Goal: Task Accomplishment & Management: Complete application form

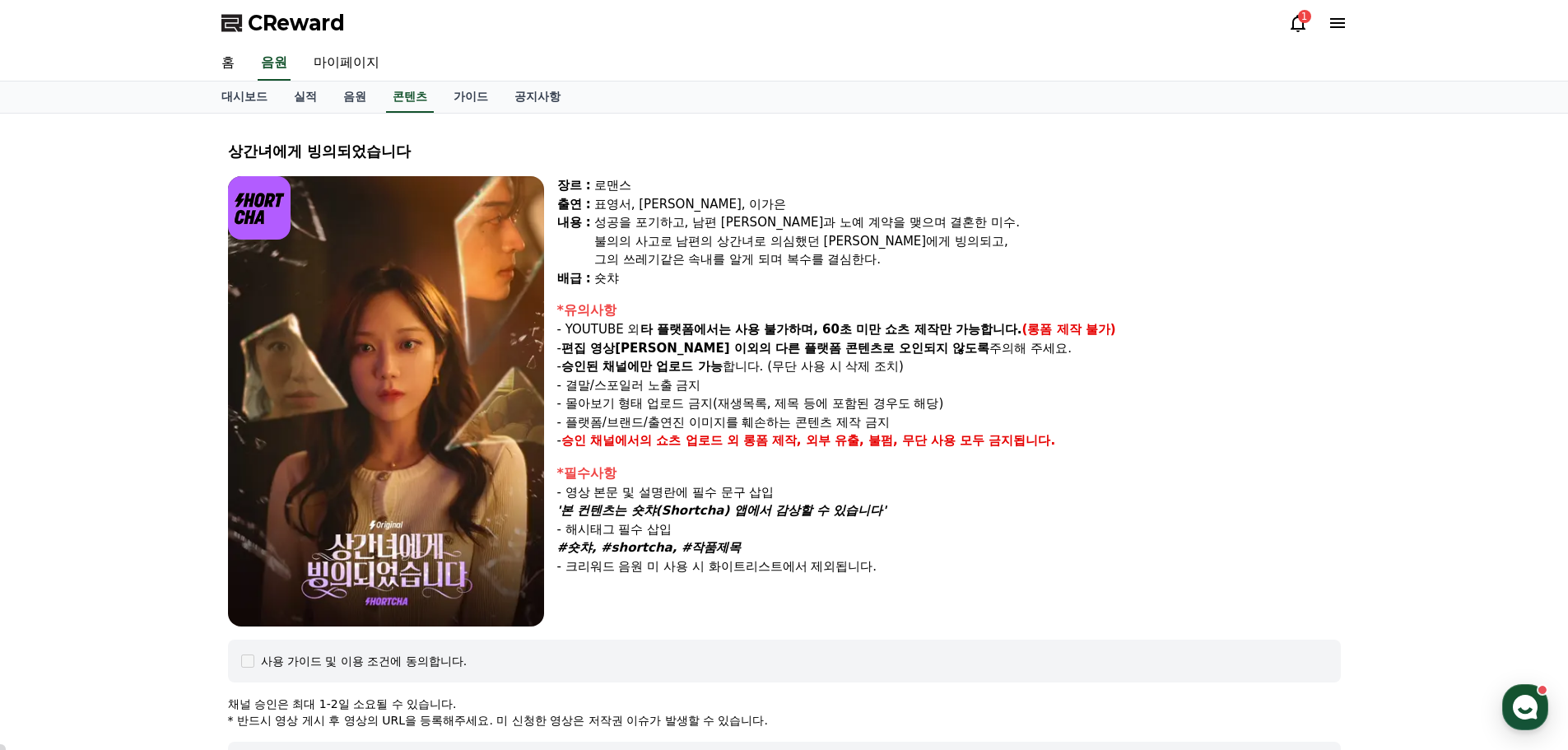
select select
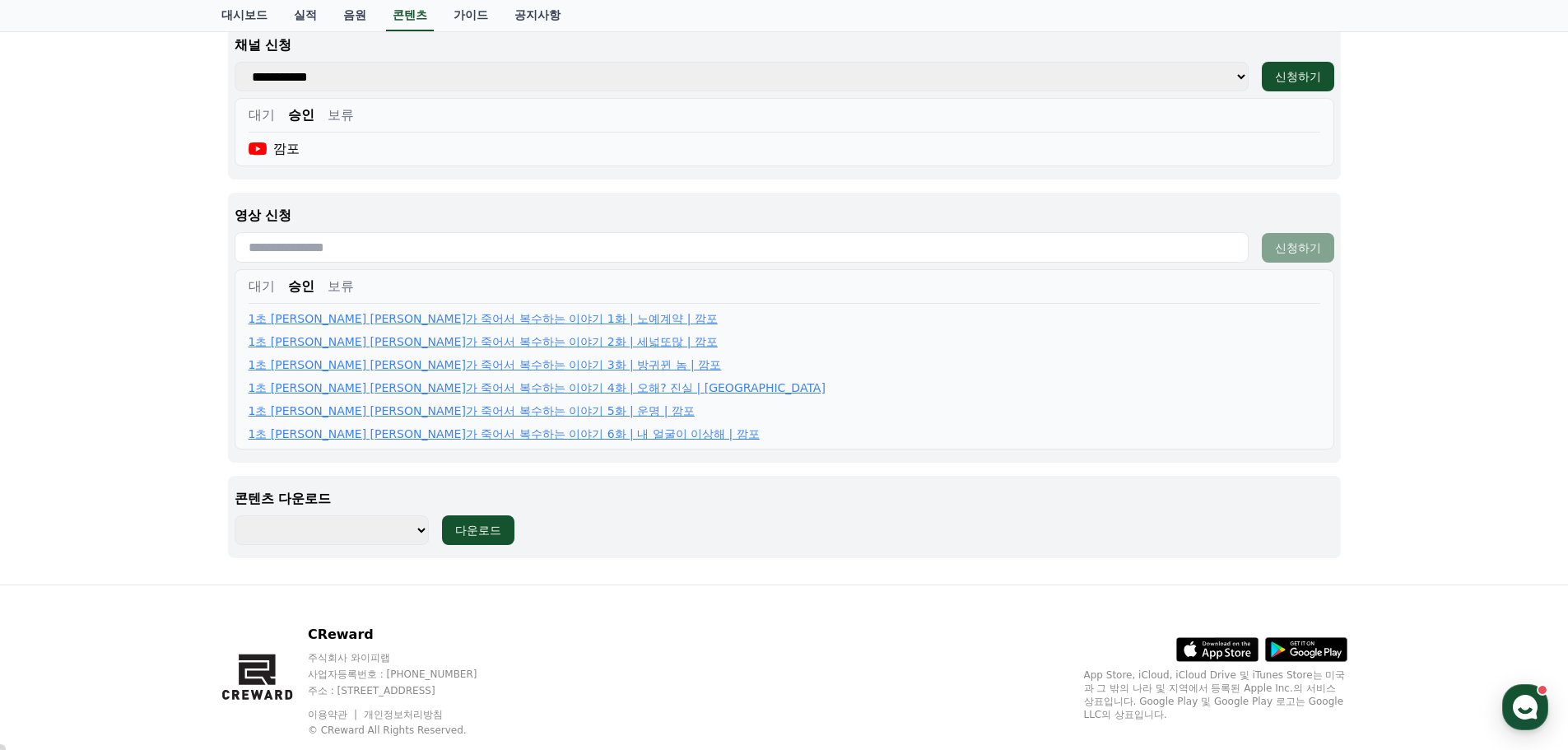
scroll to position [726, 0]
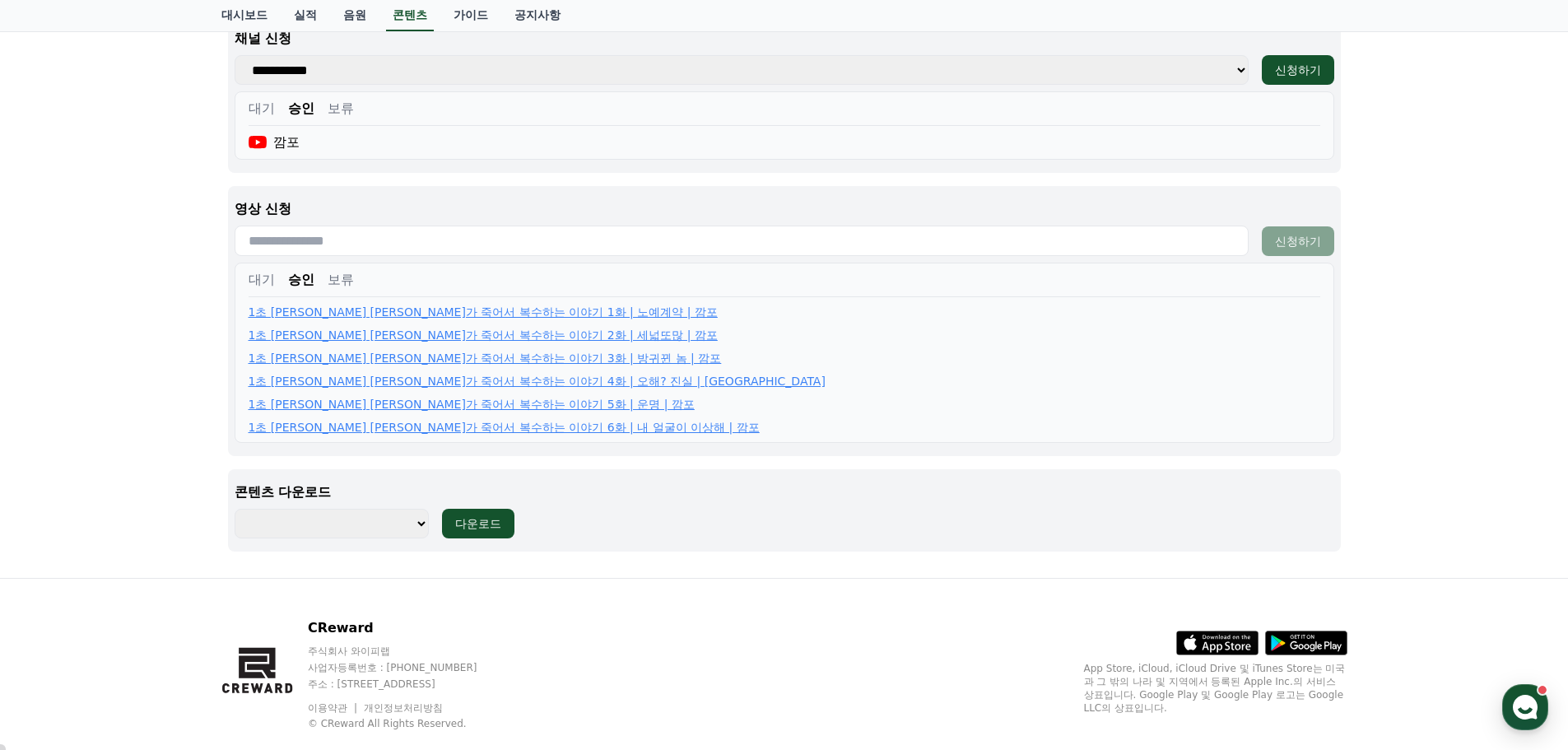
click at [332, 232] on input "text" at bounding box center [742, 240] width 1015 height 30
click at [305, 277] on button "승인" at bounding box center [301, 280] width 27 height 20
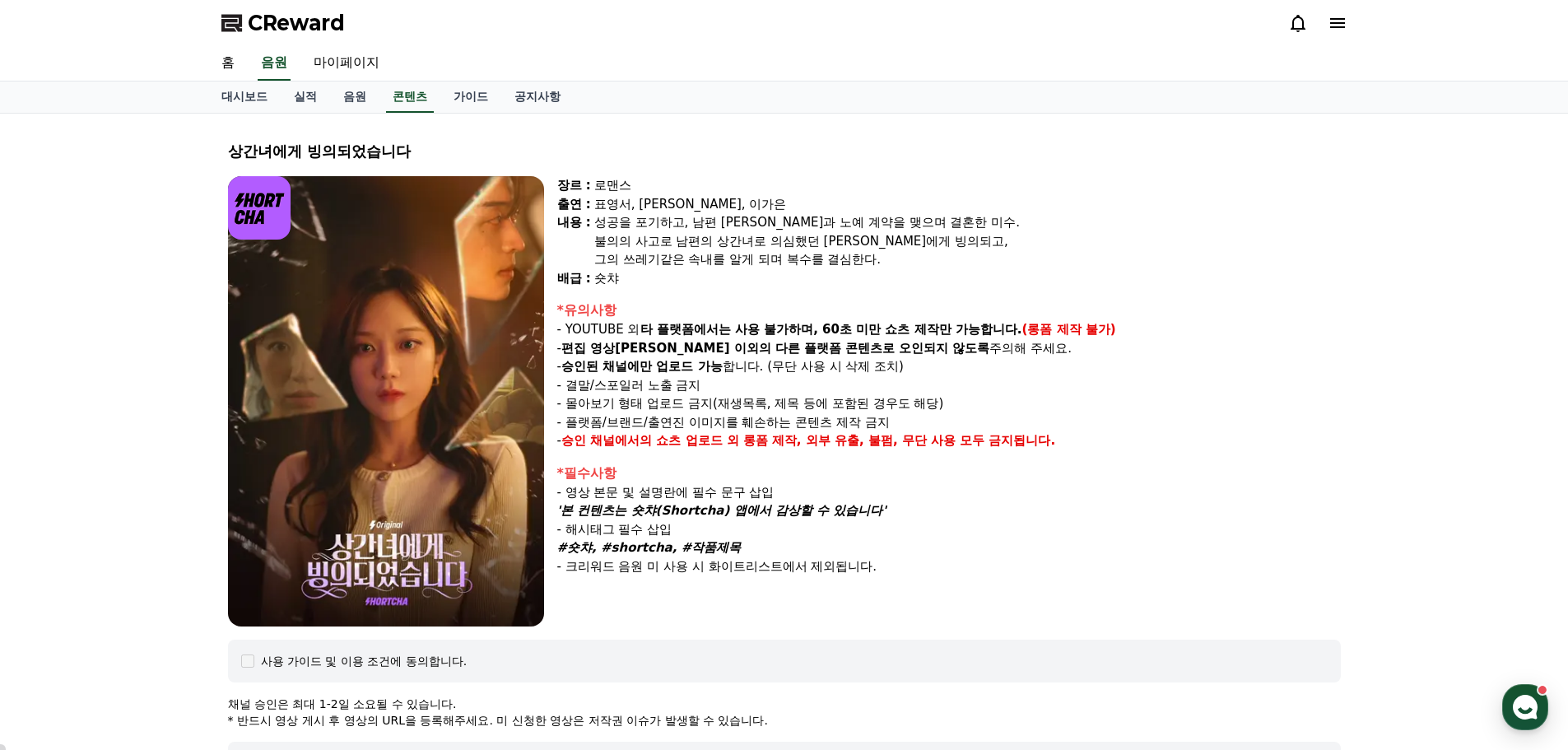
select select
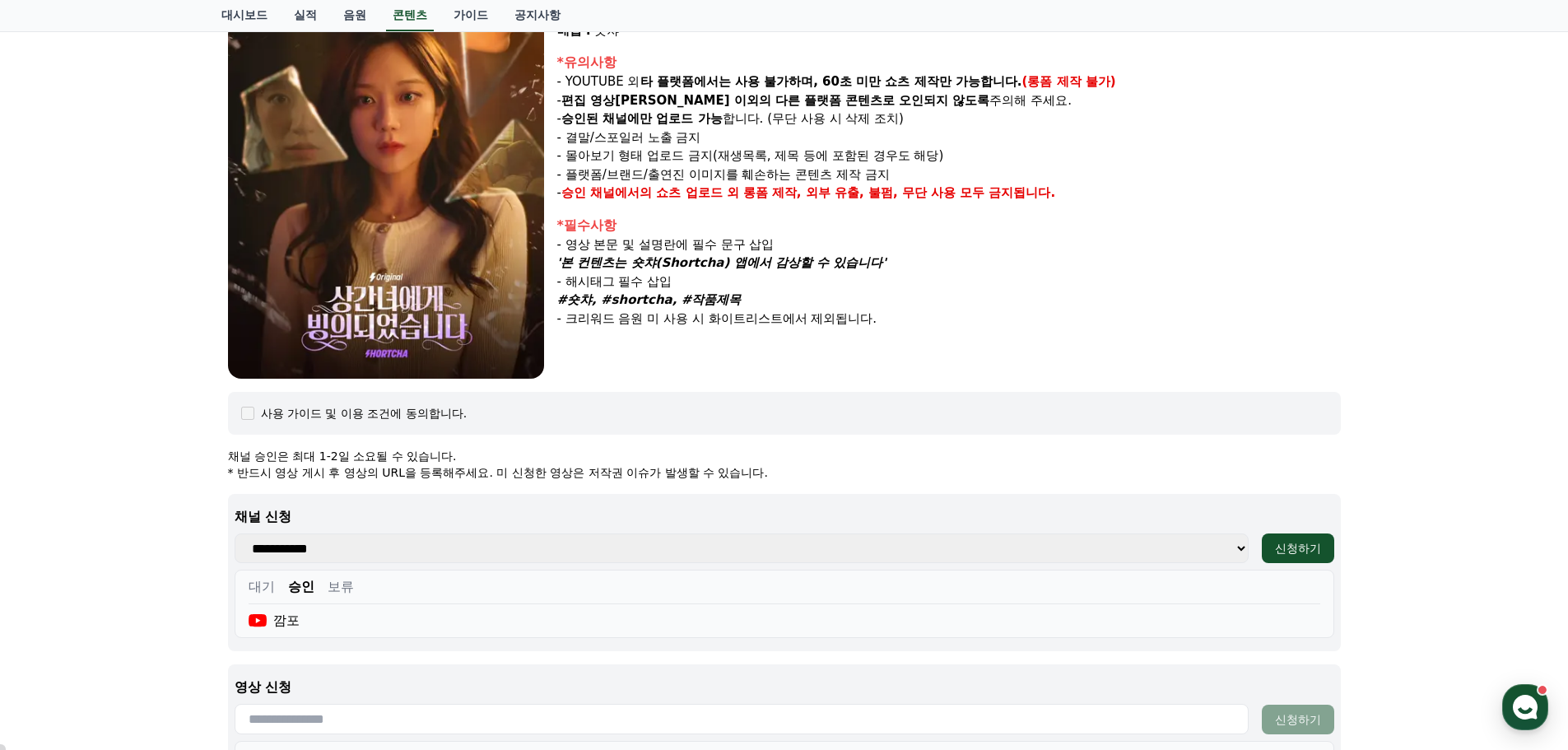
scroll to position [575, 0]
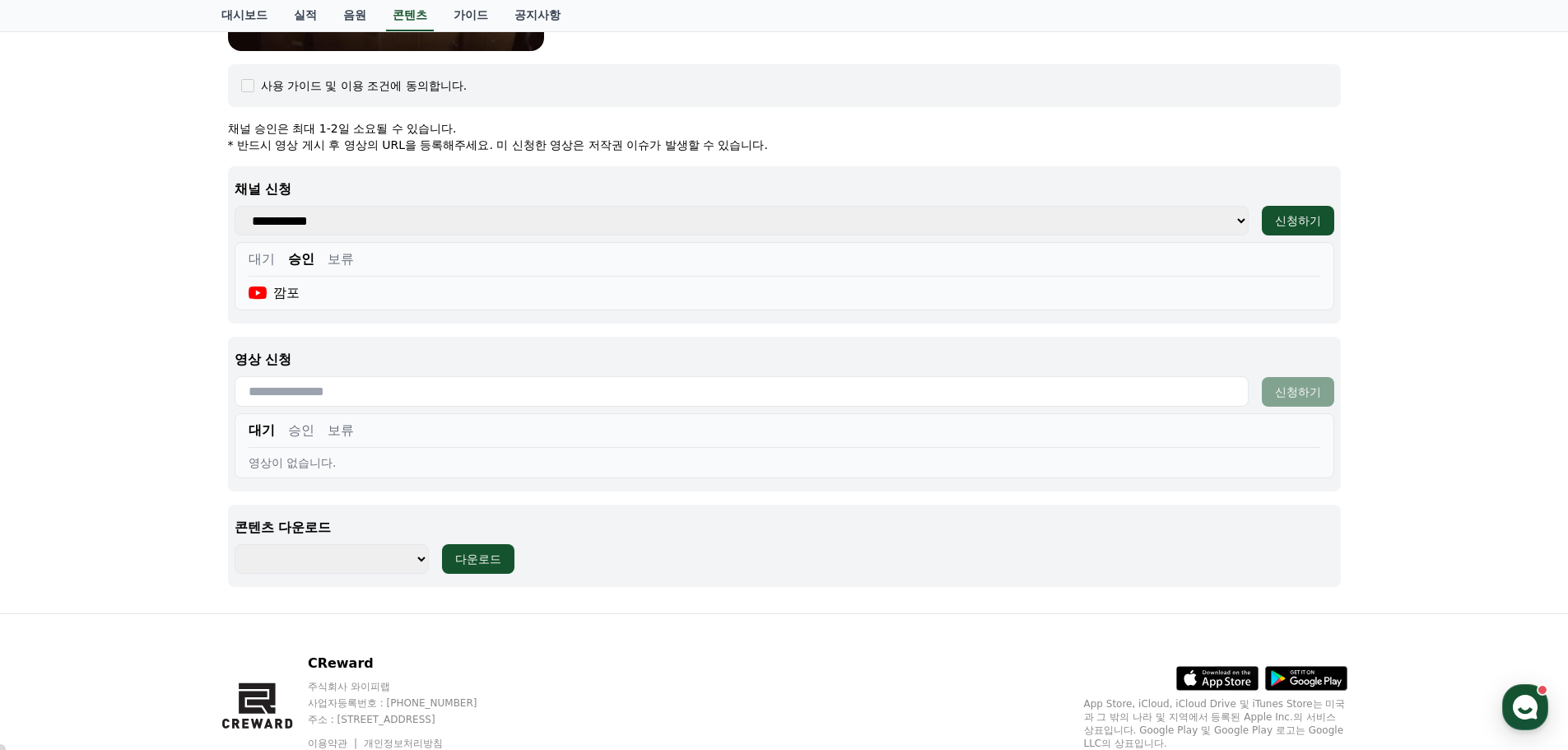
click at [356, 394] on input "text" at bounding box center [742, 391] width 1015 height 30
paste input "**********"
type input "**********"
click at [1290, 391] on div "신청하기" at bounding box center [1298, 391] width 46 height 16
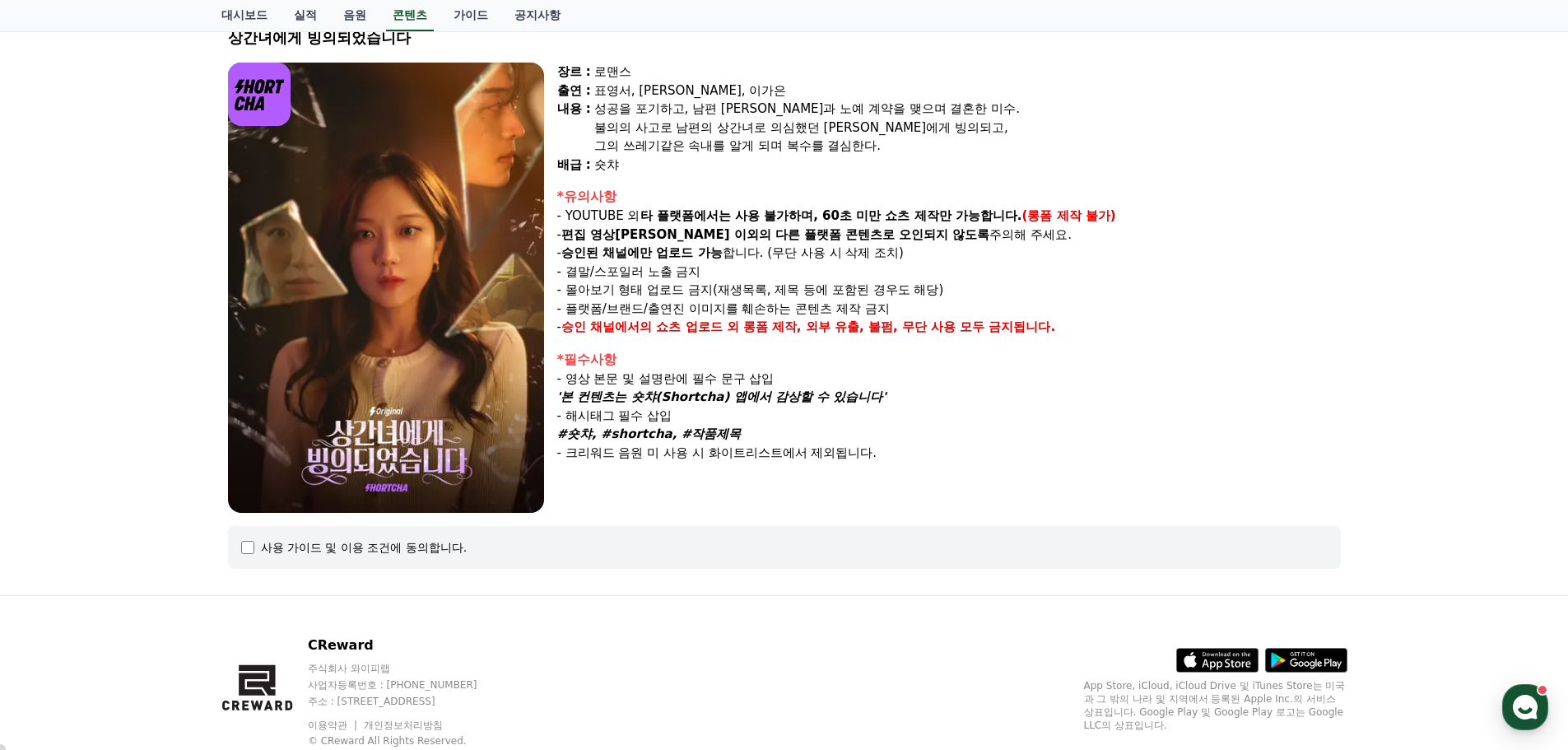
select select
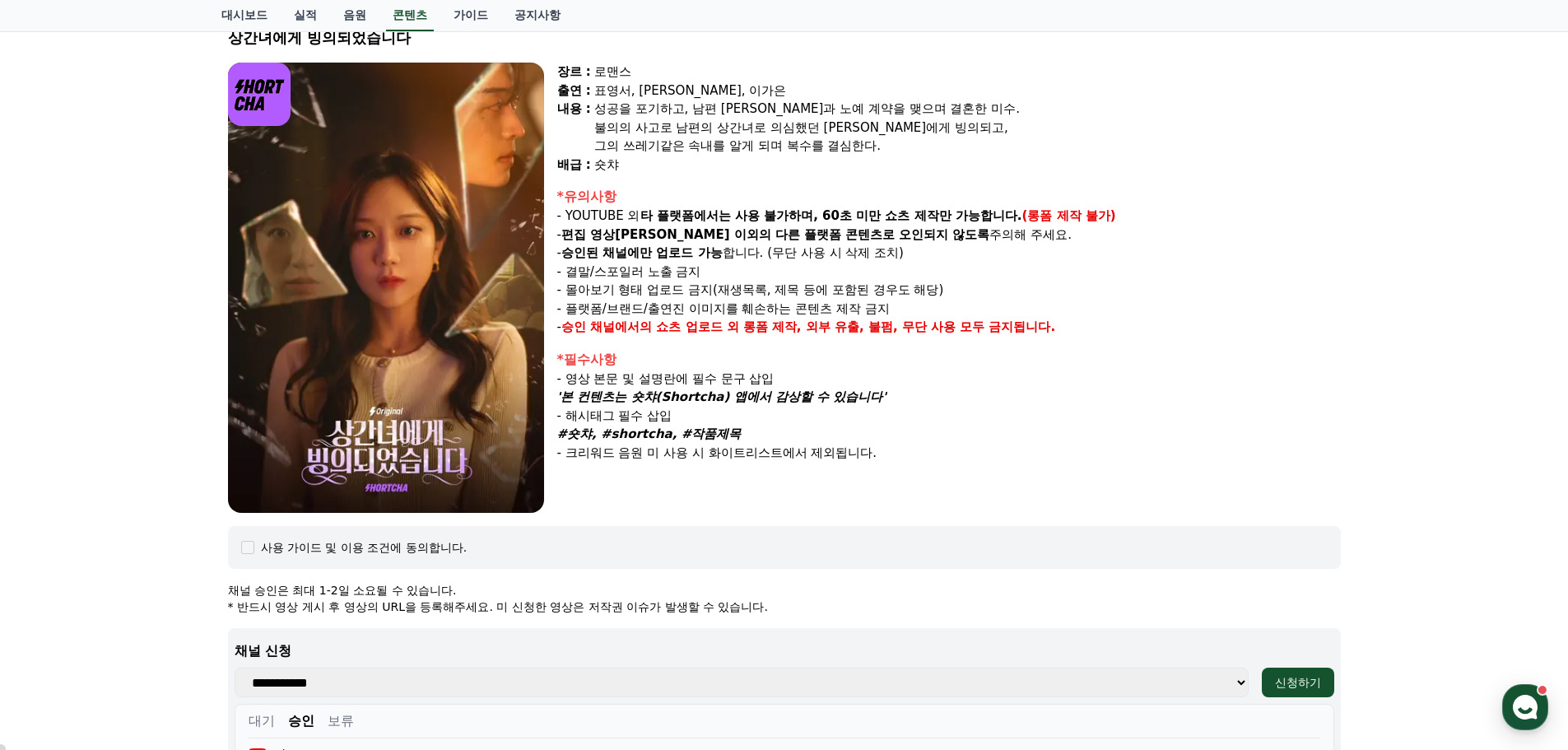
scroll to position [644, 0]
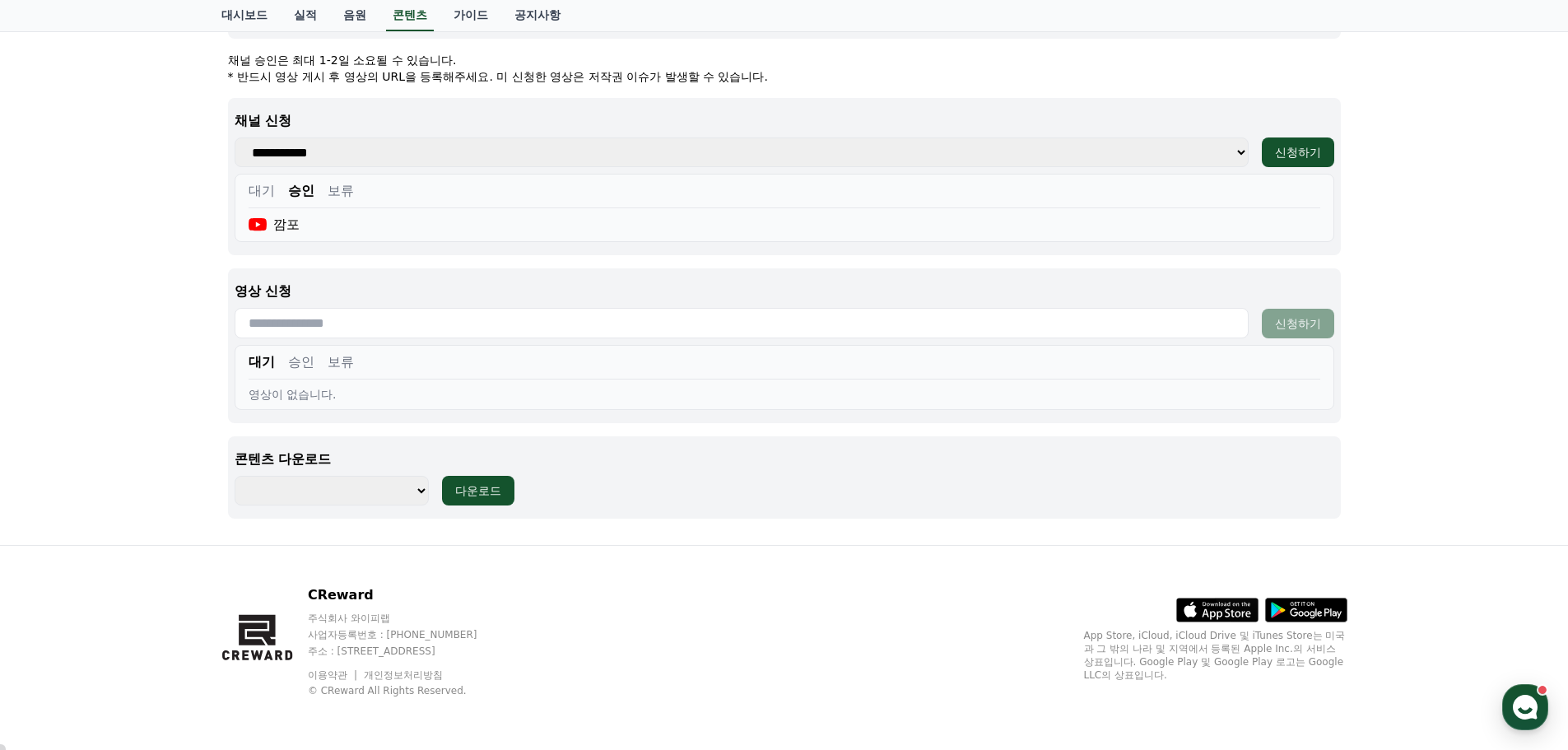
click at [310, 356] on button "승인" at bounding box center [301, 362] width 27 height 20
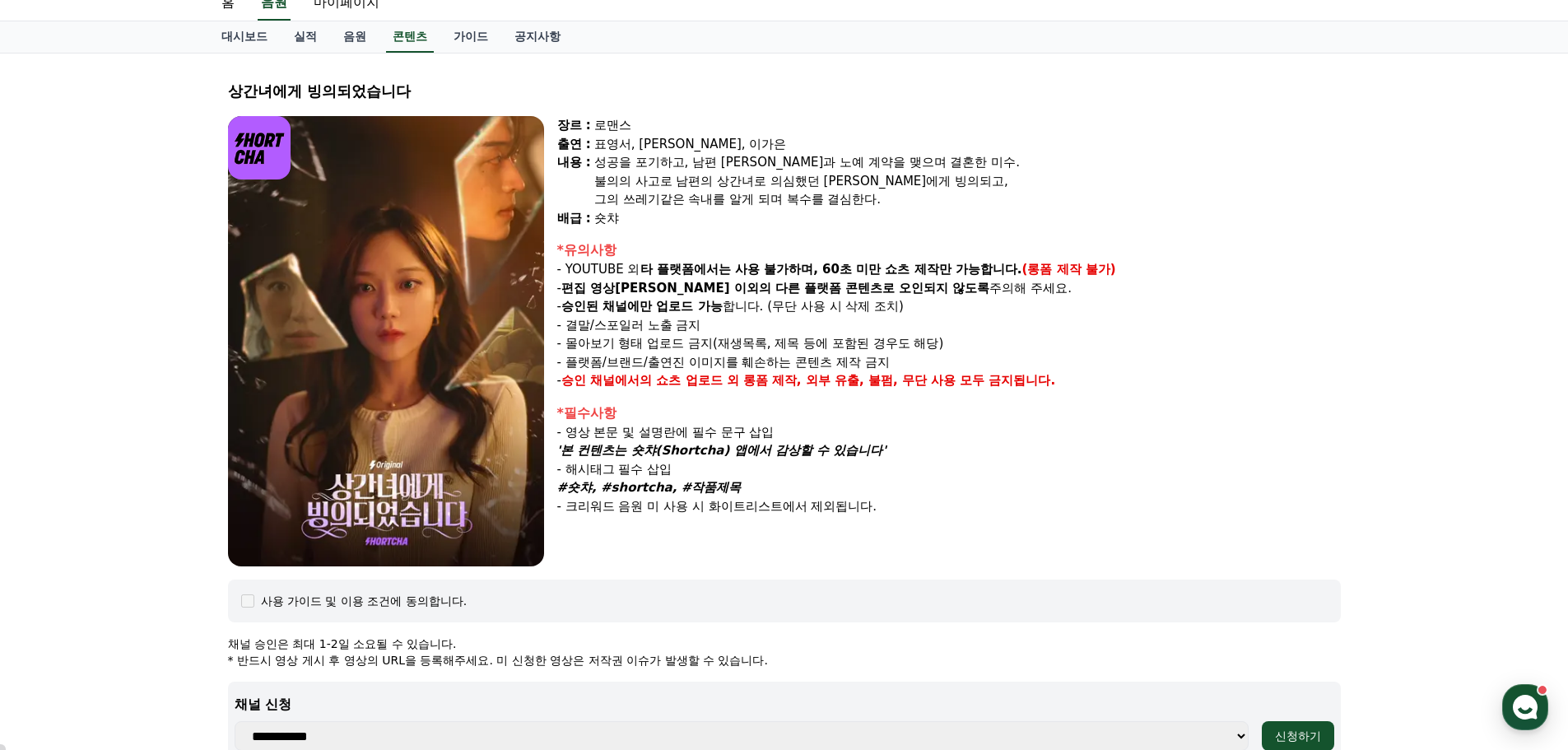
scroll to position [0, 0]
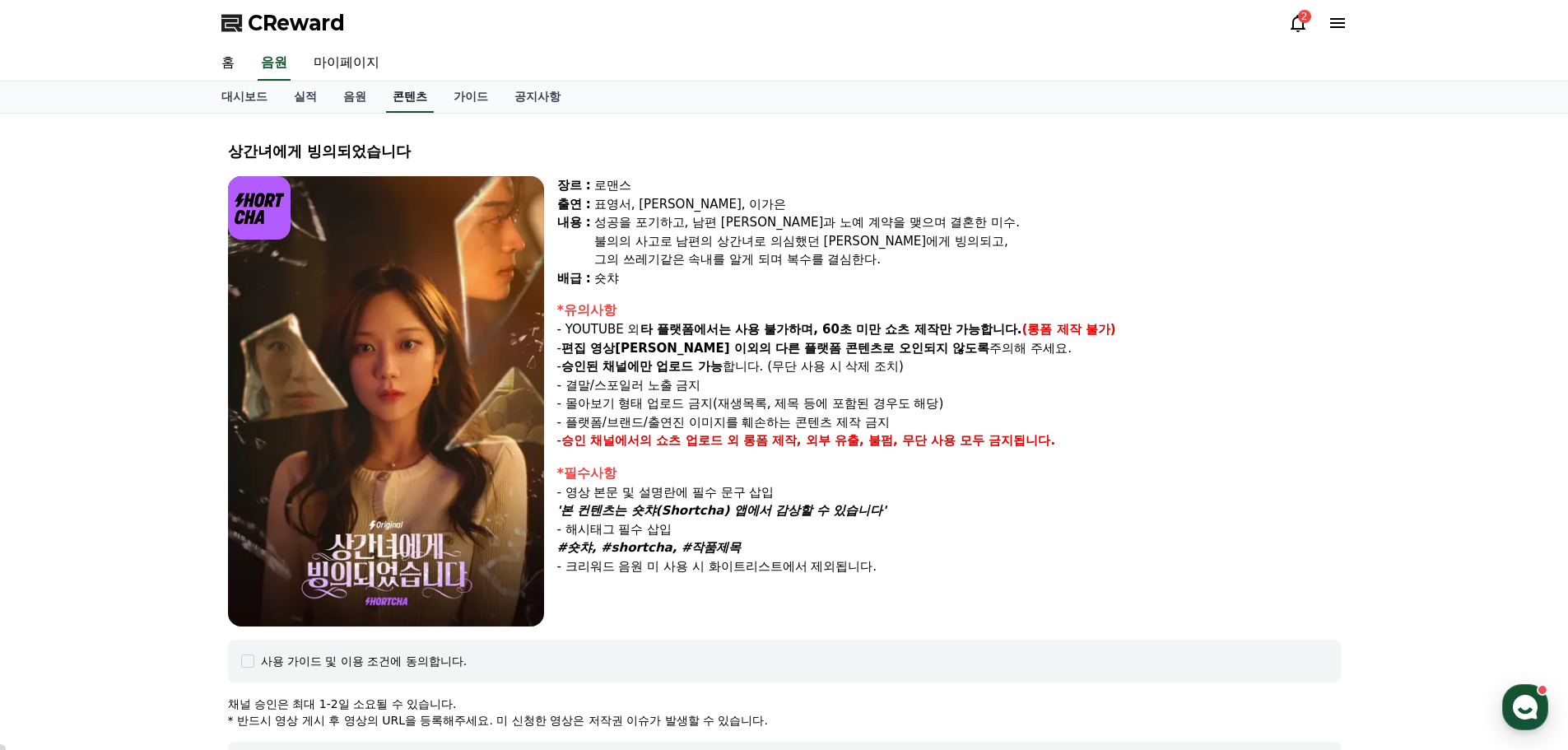
click at [416, 100] on link "콘텐츠" at bounding box center [409, 97] width 47 height 31
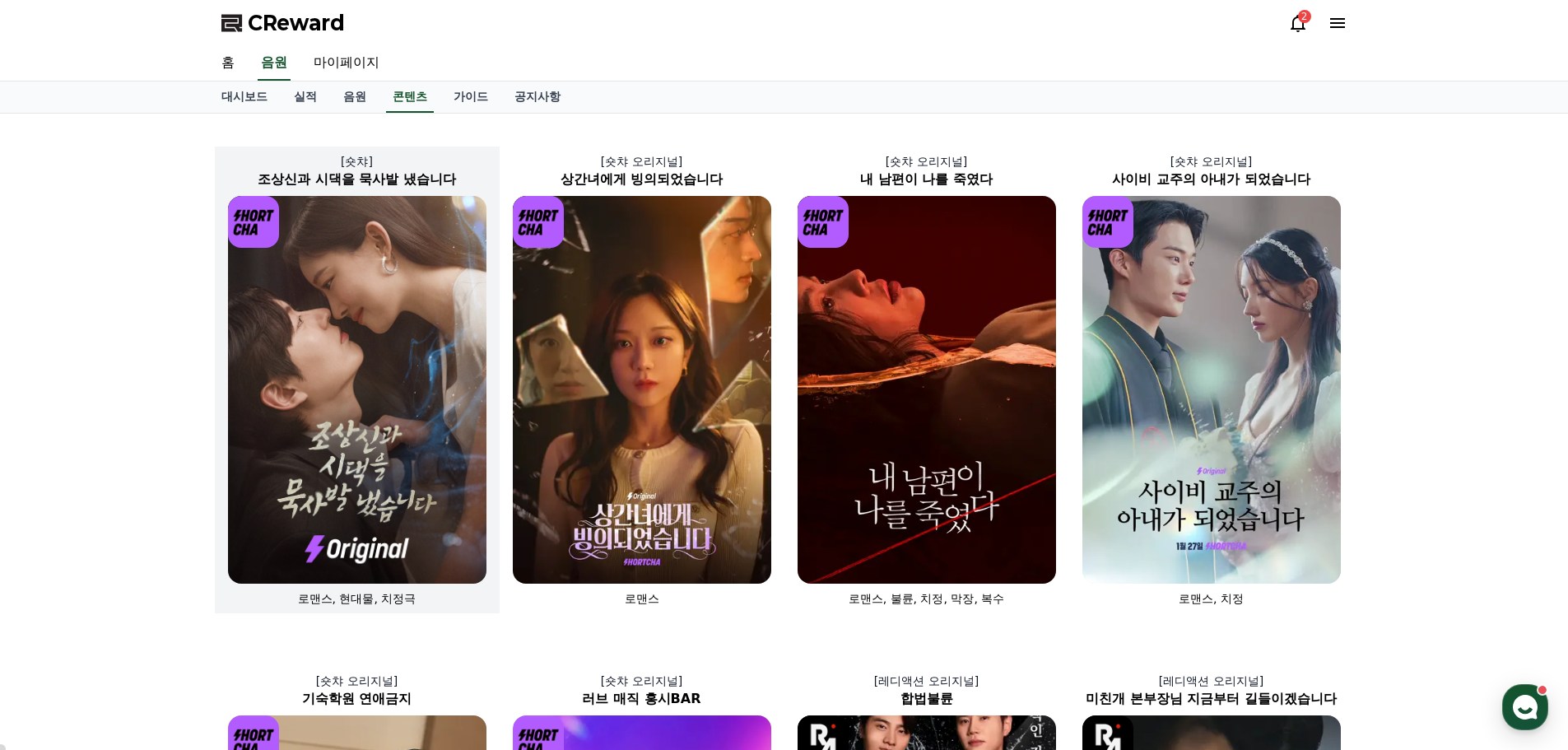
click at [393, 306] on img at bounding box center [357, 389] width 258 height 388
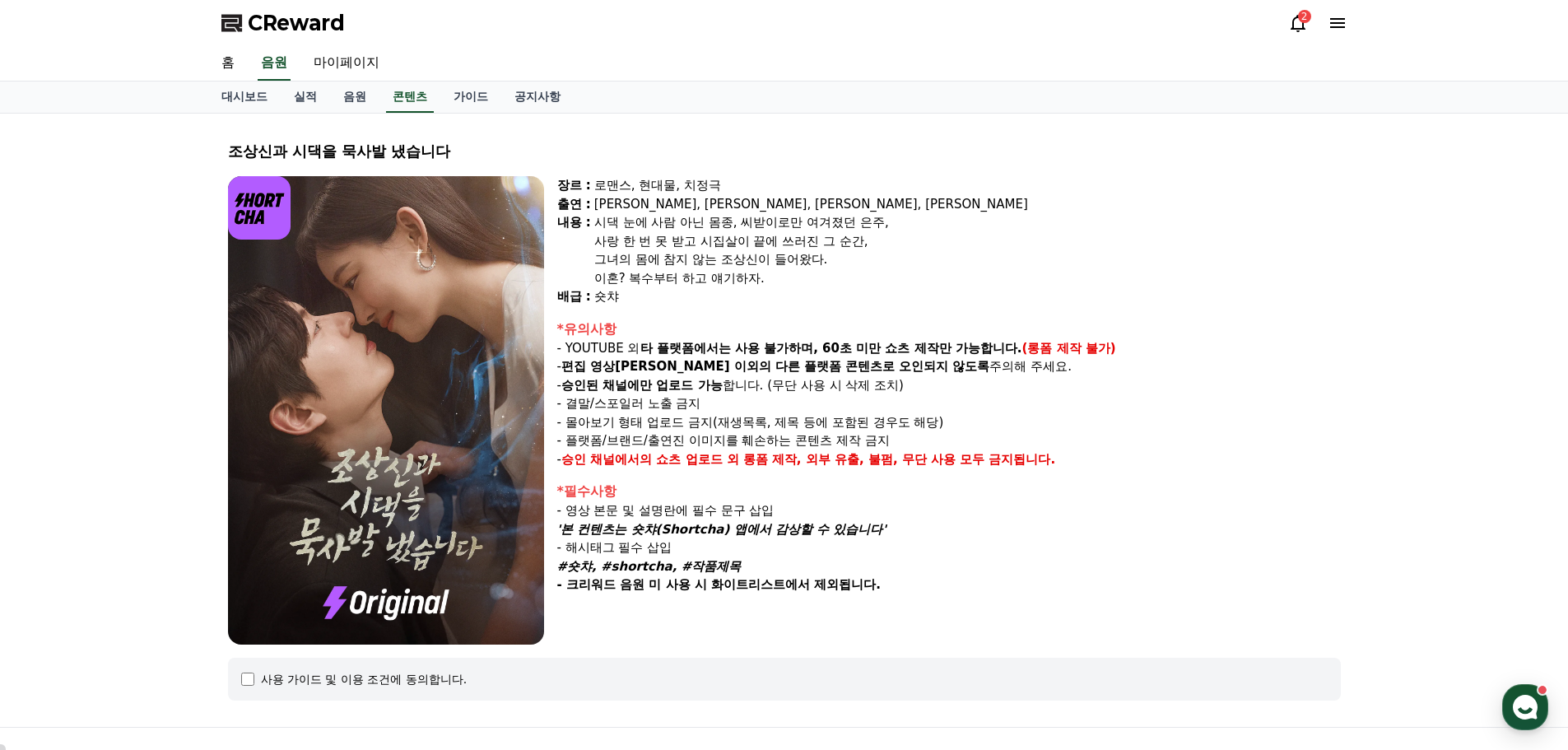
select select
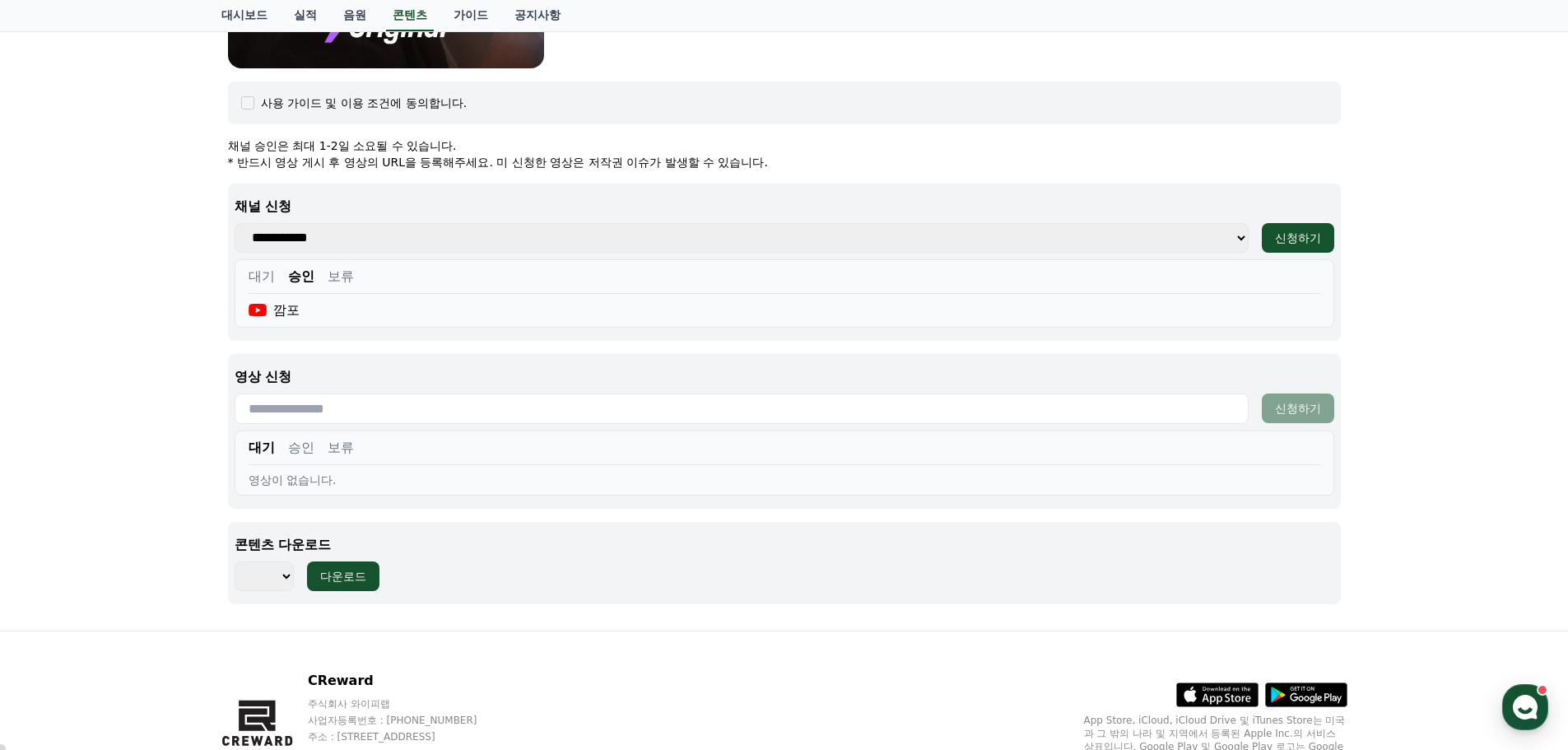
scroll to position [662, 0]
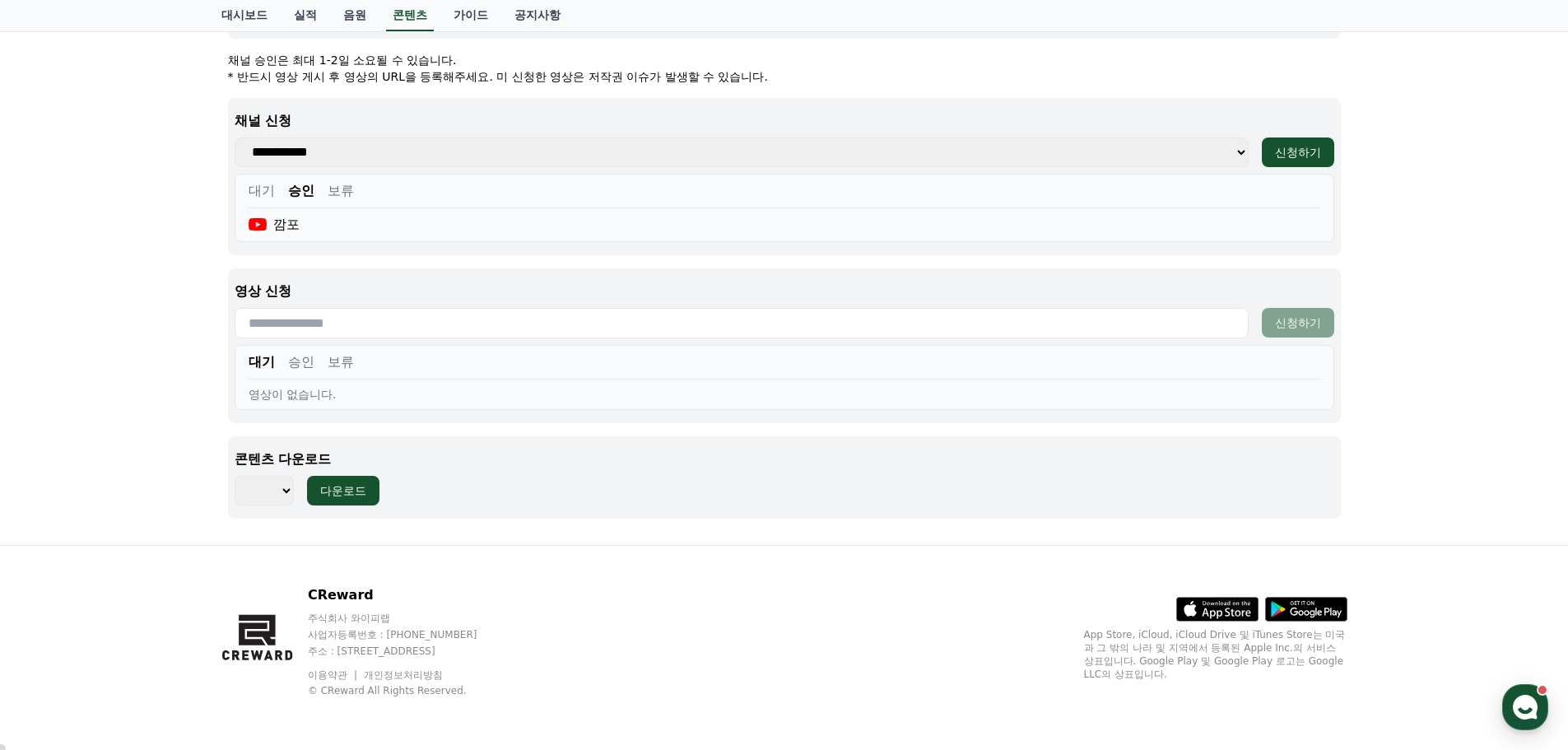
click at [298, 362] on button "승인" at bounding box center [301, 362] width 27 height 20
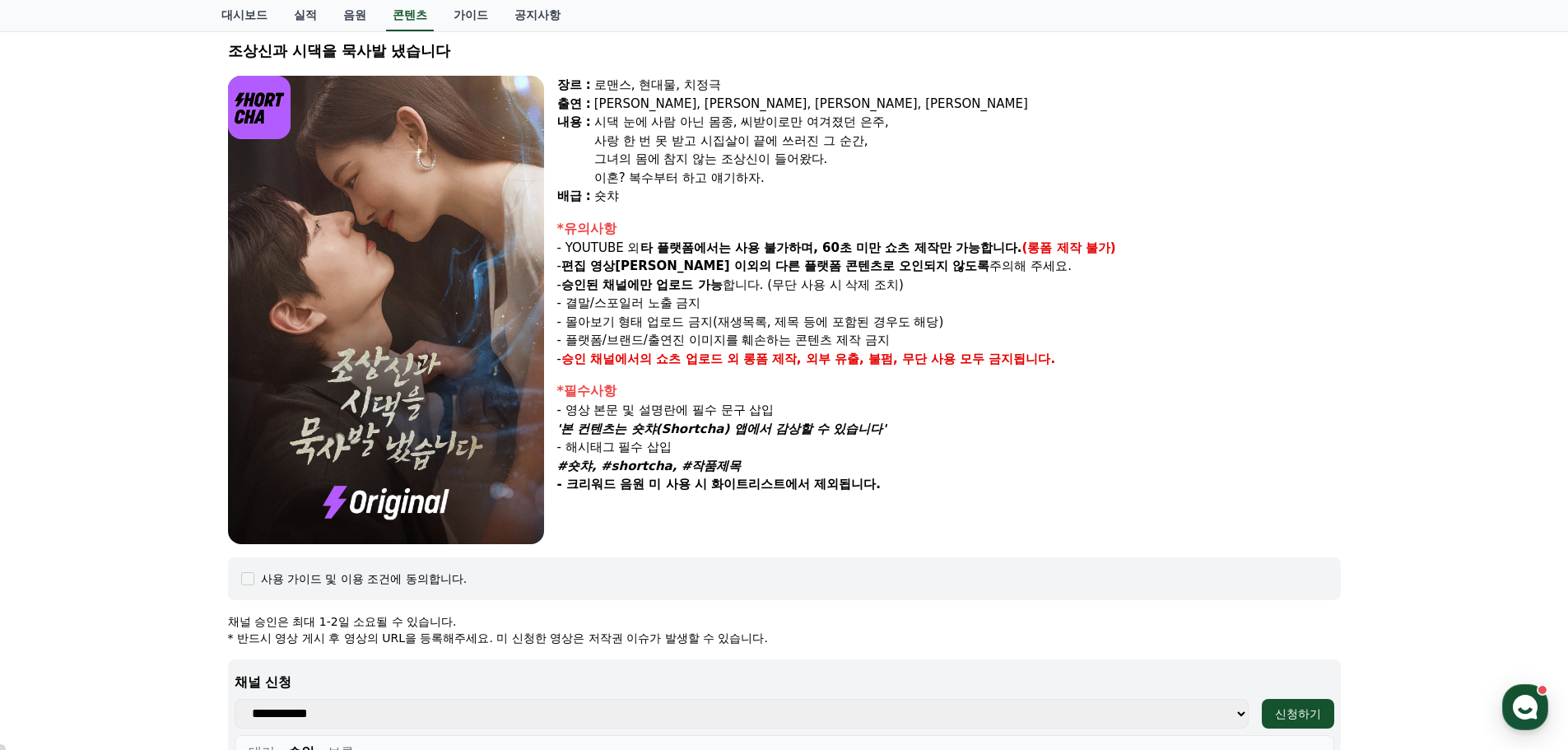
scroll to position [0, 0]
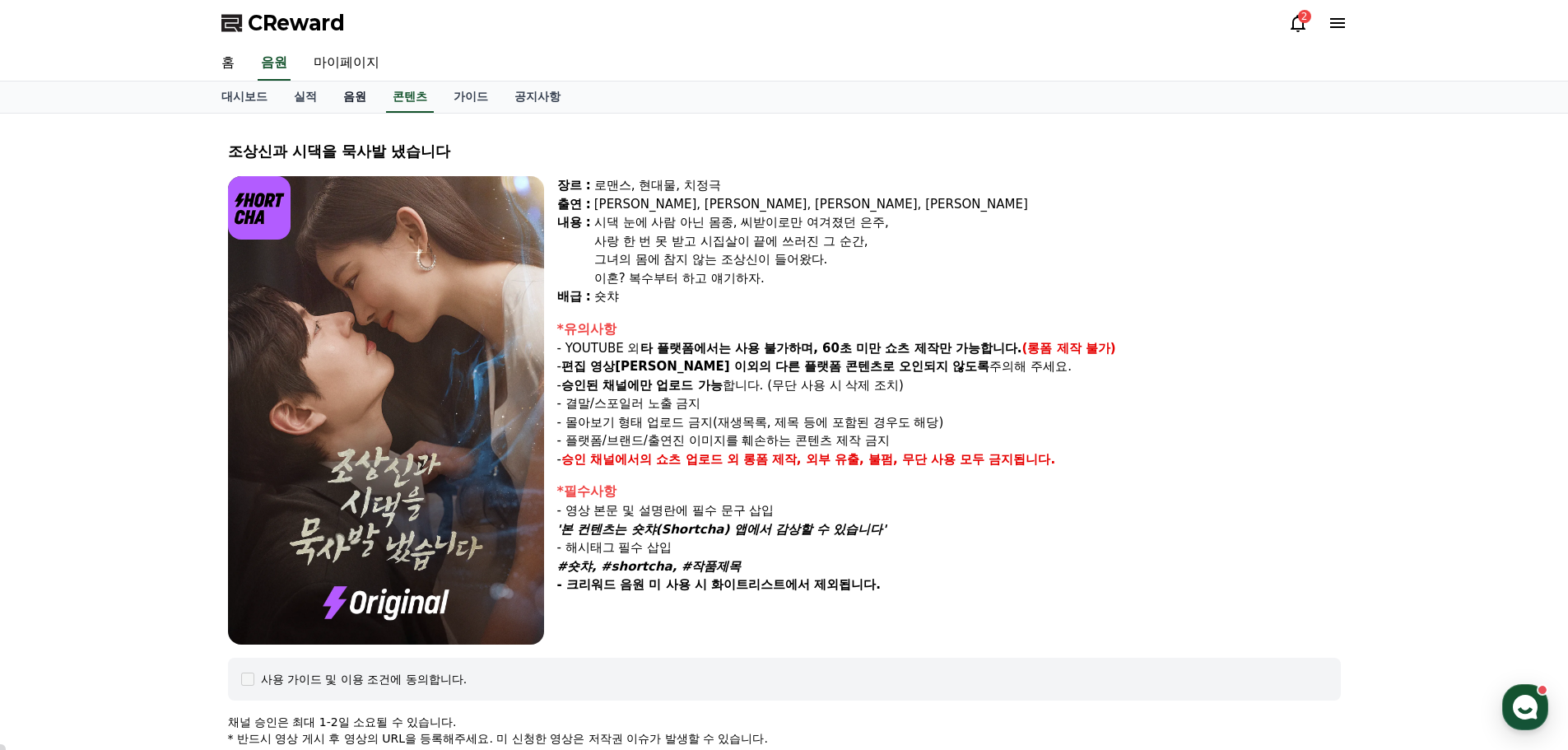
click at [349, 93] on link "음원" at bounding box center [354, 97] width 49 height 31
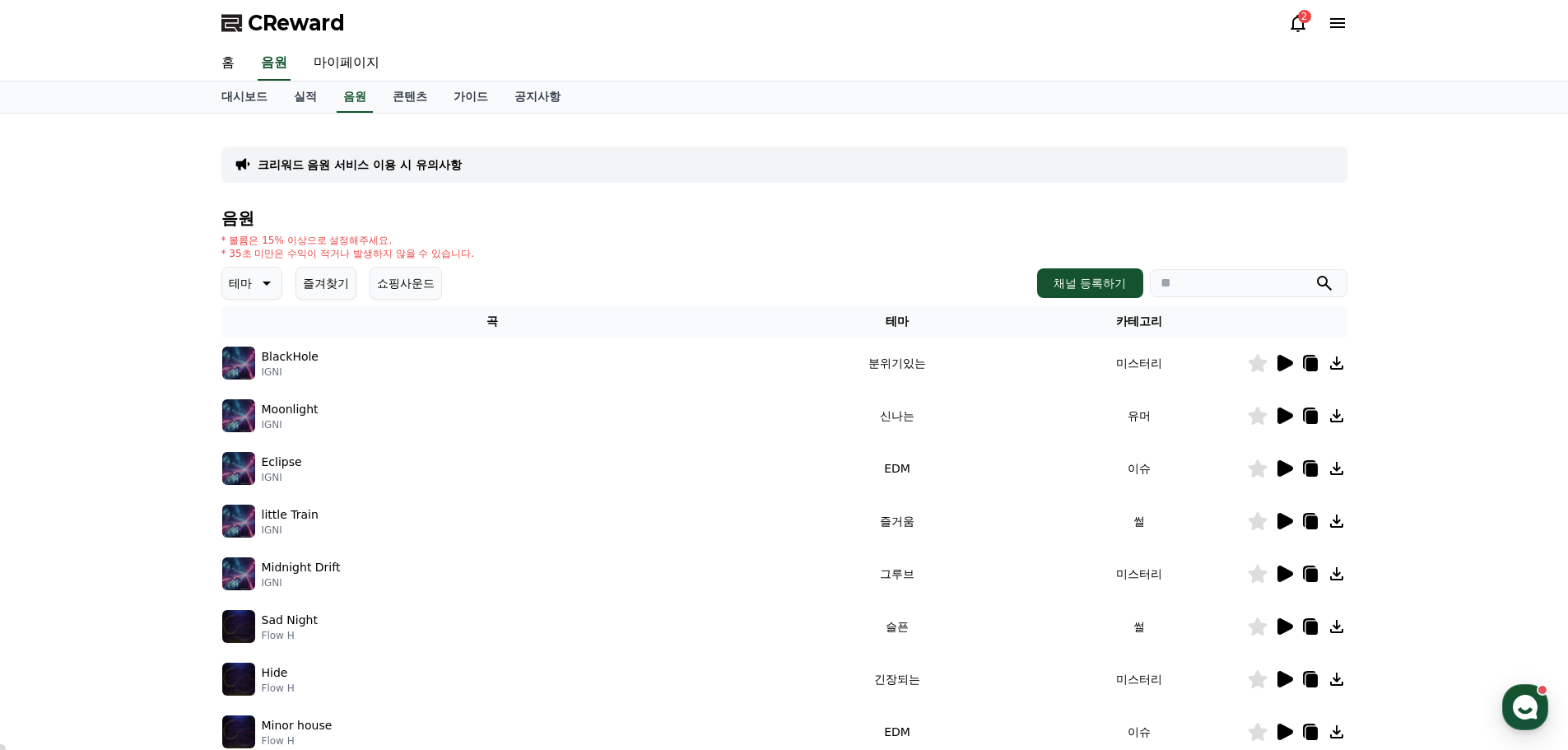
click at [1300, 15] on div "2" at bounding box center [1305, 16] width 13 height 13
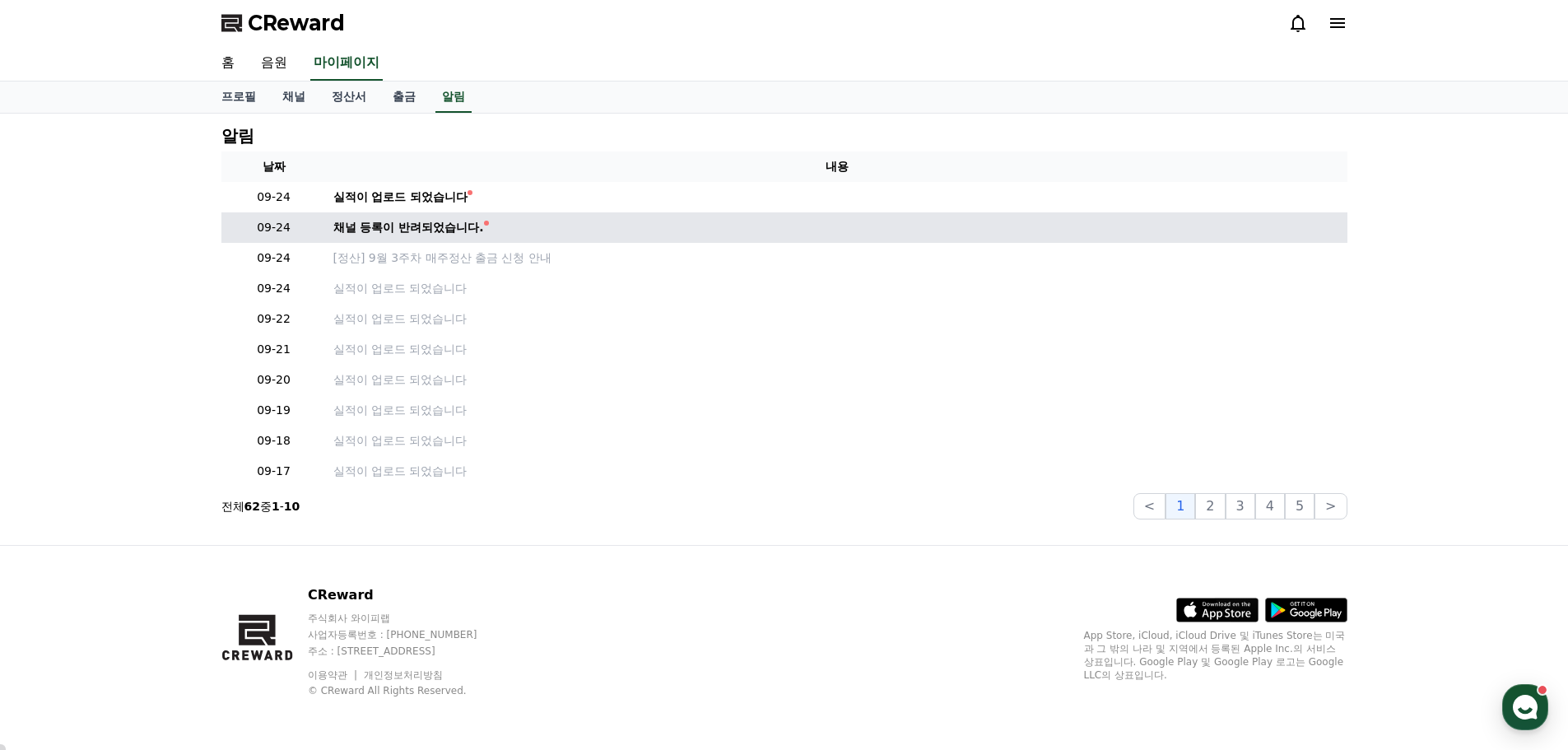
click at [376, 224] on div "채널 등록이 반려되었습니다." at bounding box center [408, 228] width 150 height 17
click at [438, 227] on div "채널 등록이 반려되었습니다." at bounding box center [408, 228] width 150 height 17
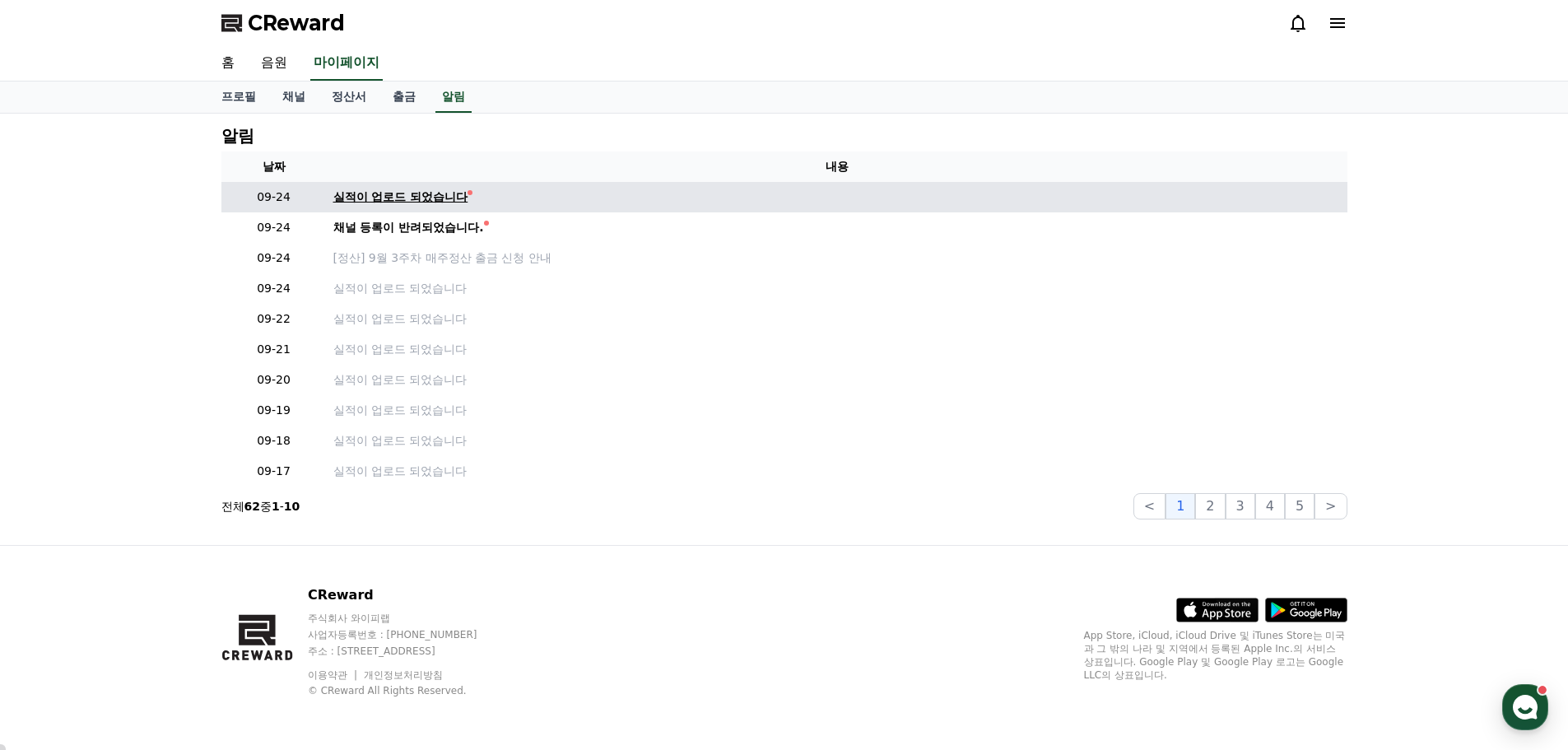
click at [421, 199] on div "실적이 업로드 되었습니다" at bounding box center [401, 197] width 135 height 17
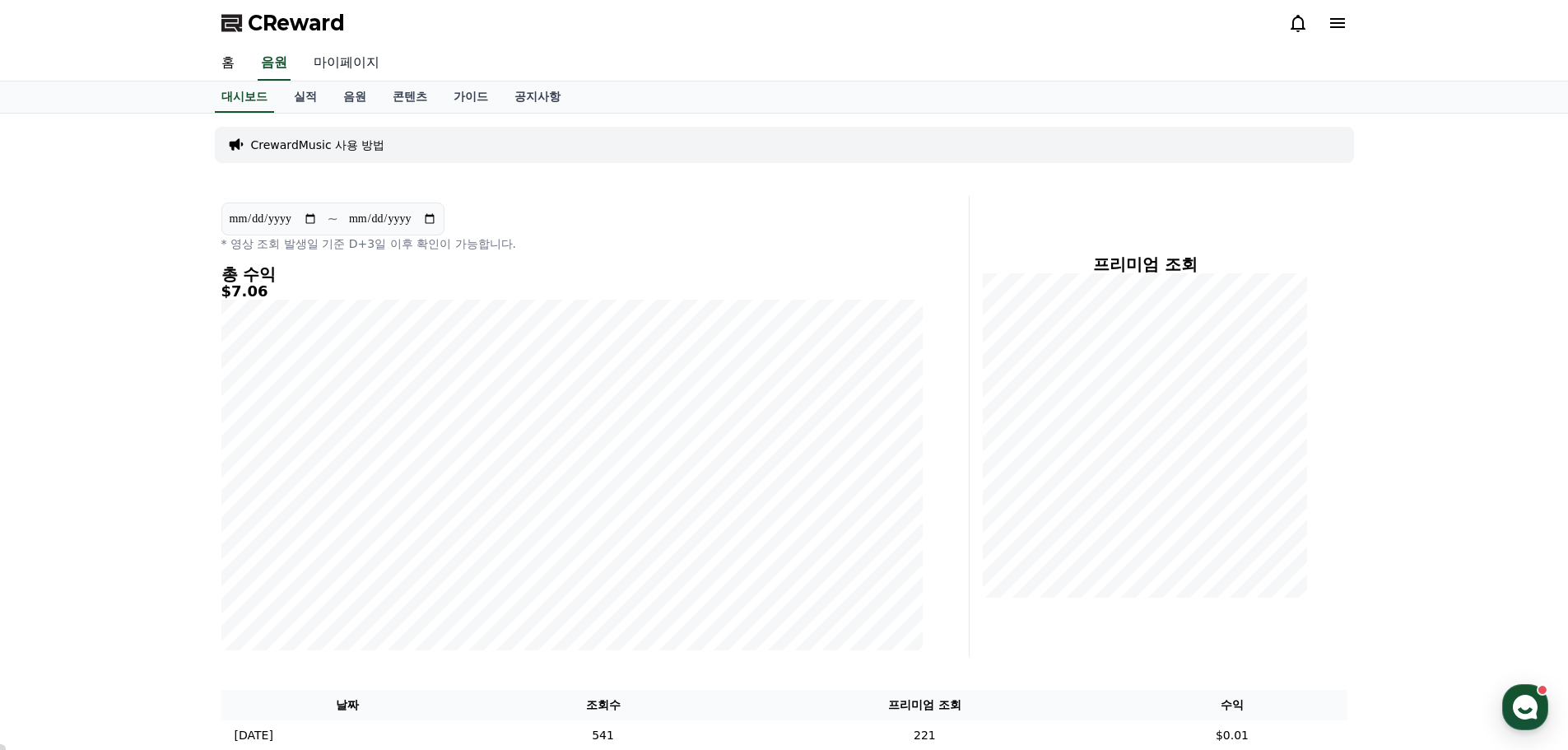
click at [338, 60] on link "마이페이지" at bounding box center [346, 63] width 92 height 35
select select "**********"
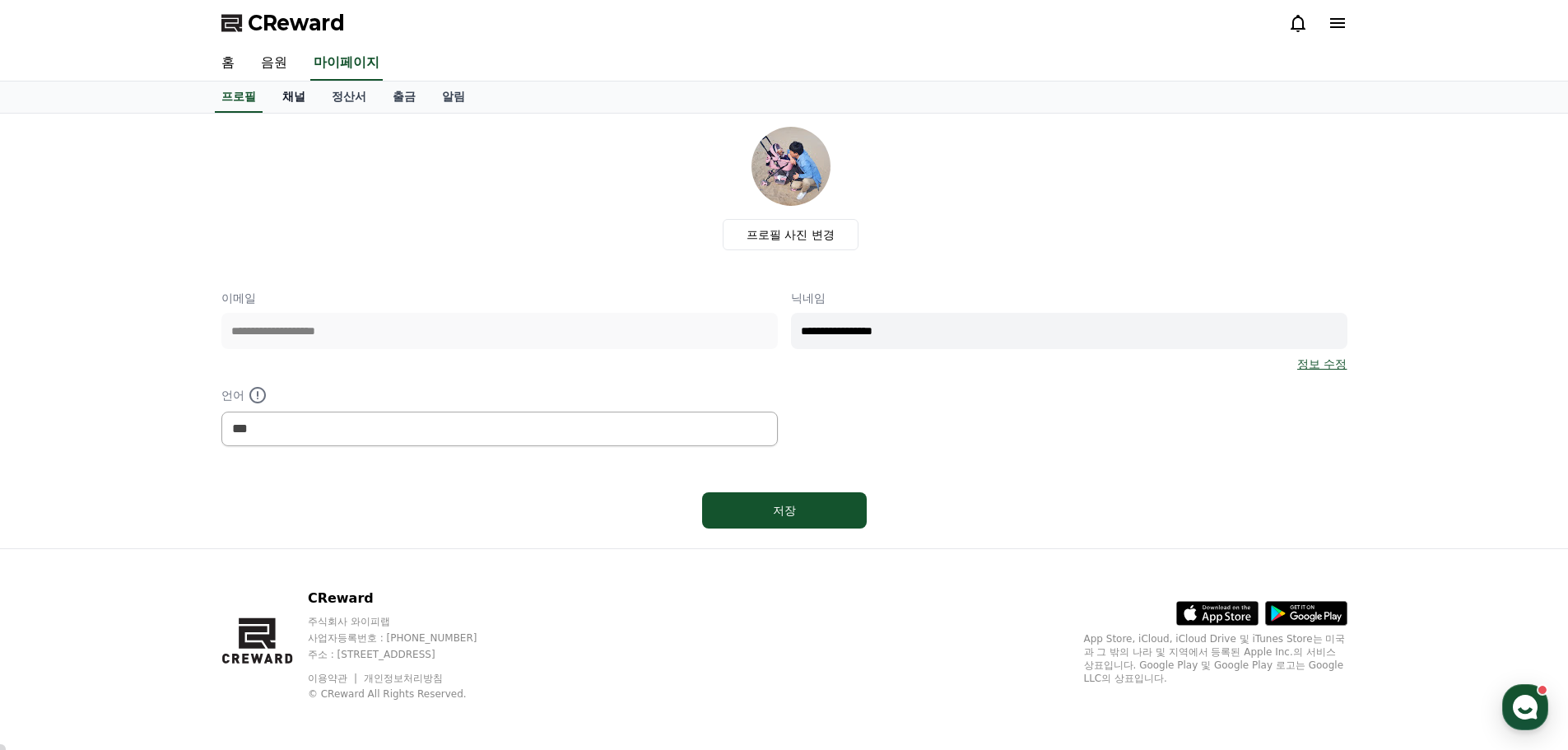
click at [286, 97] on link "채널" at bounding box center [294, 97] width 49 height 31
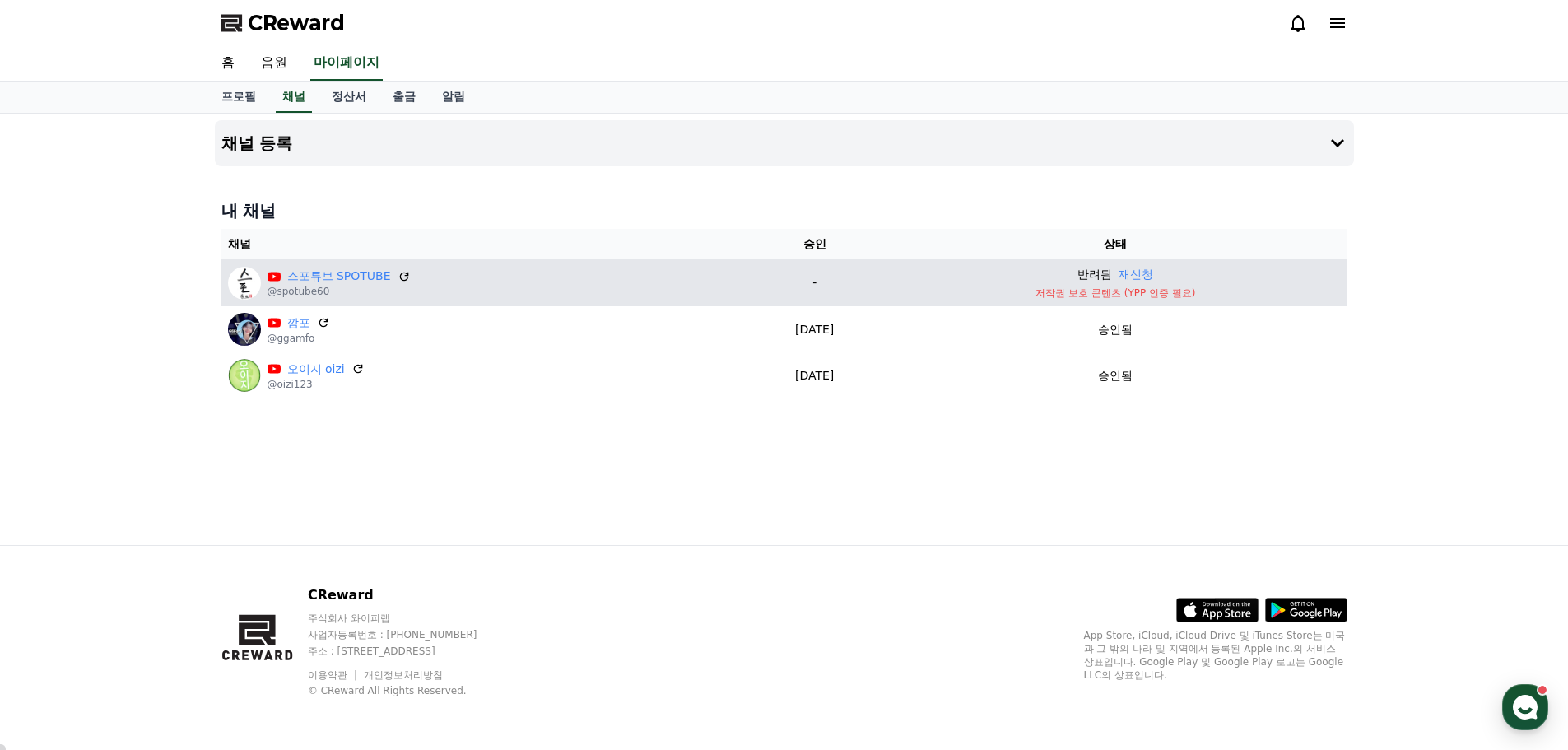
click at [1087, 293] on p "저작권 보호 콘텐츠 (YPP 인증 필요)" at bounding box center [1116, 293] width 450 height 13
